Goal: Communication & Community: Answer question/provide support

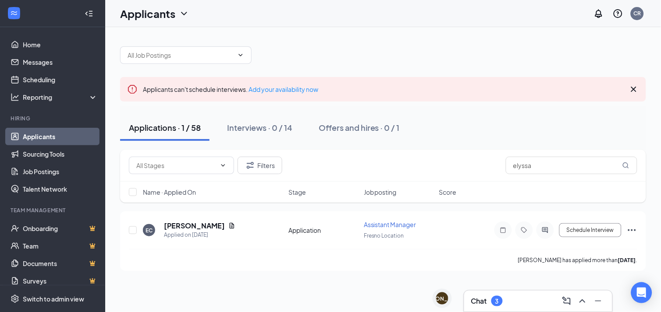
click at [481, 300] on h3 "Chat" at bounding box center [479, 302] width 16 height 10
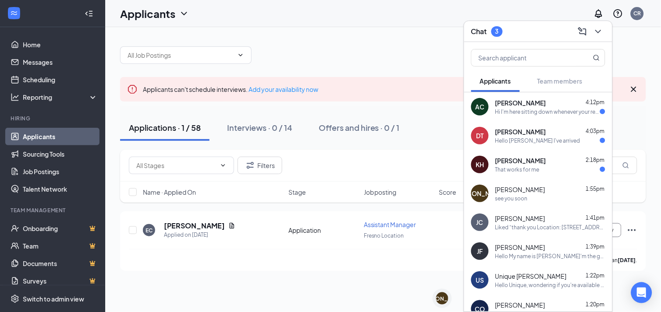
click at [548, 105] on div "[PERSON_NAME] 4:12pm" at bounding box center [550, 103] width 110 height 9
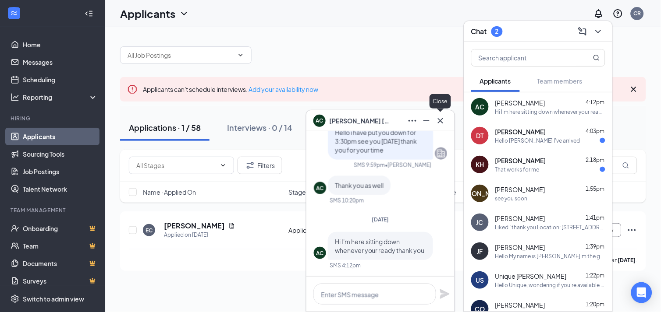
click at [440, 124] on icon "Cross" at bounding box center [440, 121] width 11 height 11
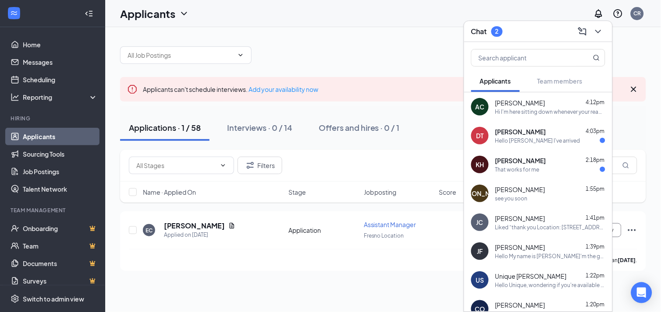
click at [528, 135] on span "[PERSON_NAME]" at bounding box center [520, 132] width 51 height 9
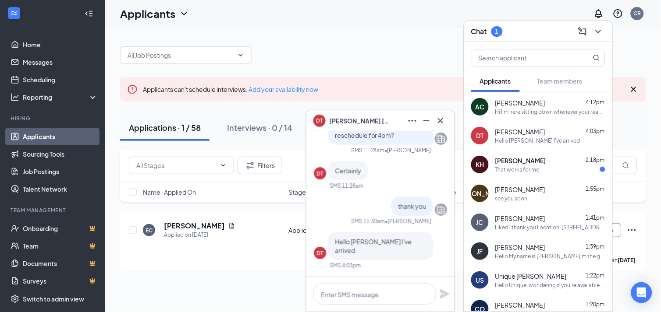
click at [530, 167] on div "That works for me" at bounding box center [517, 169] width 44 height 7
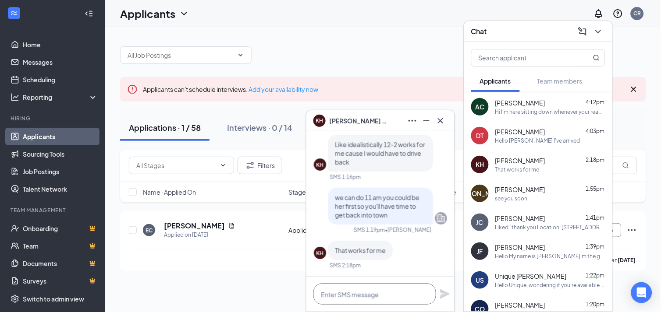
click at [348, 290] on textarea at bounding box center [374, 294] width 123 height 21
type textarea "thank you so much"
click at [444, 294] on icon "Plane" at bounding box center [445, 295] width 10 height 10
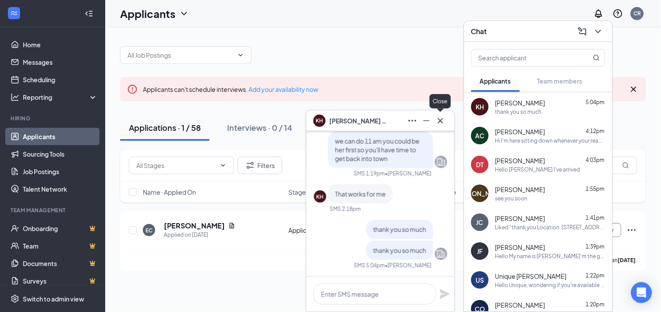
click at [444, 123] on icon "Cross" at bounding box center [440, 121] width 11 height 11
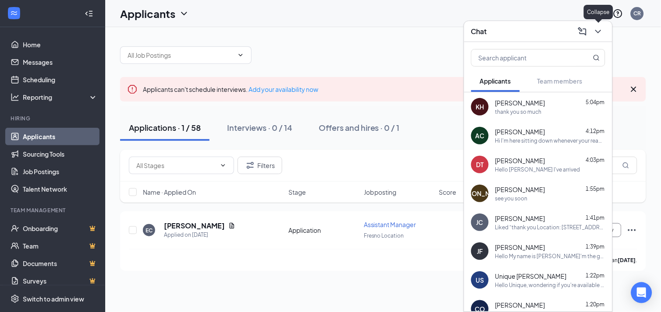
click at [600, 32] on icon "ChevronDown" at bounding box center [598, 31] width 11 height 11
